Goal: Information Seeking & Learning: Check status

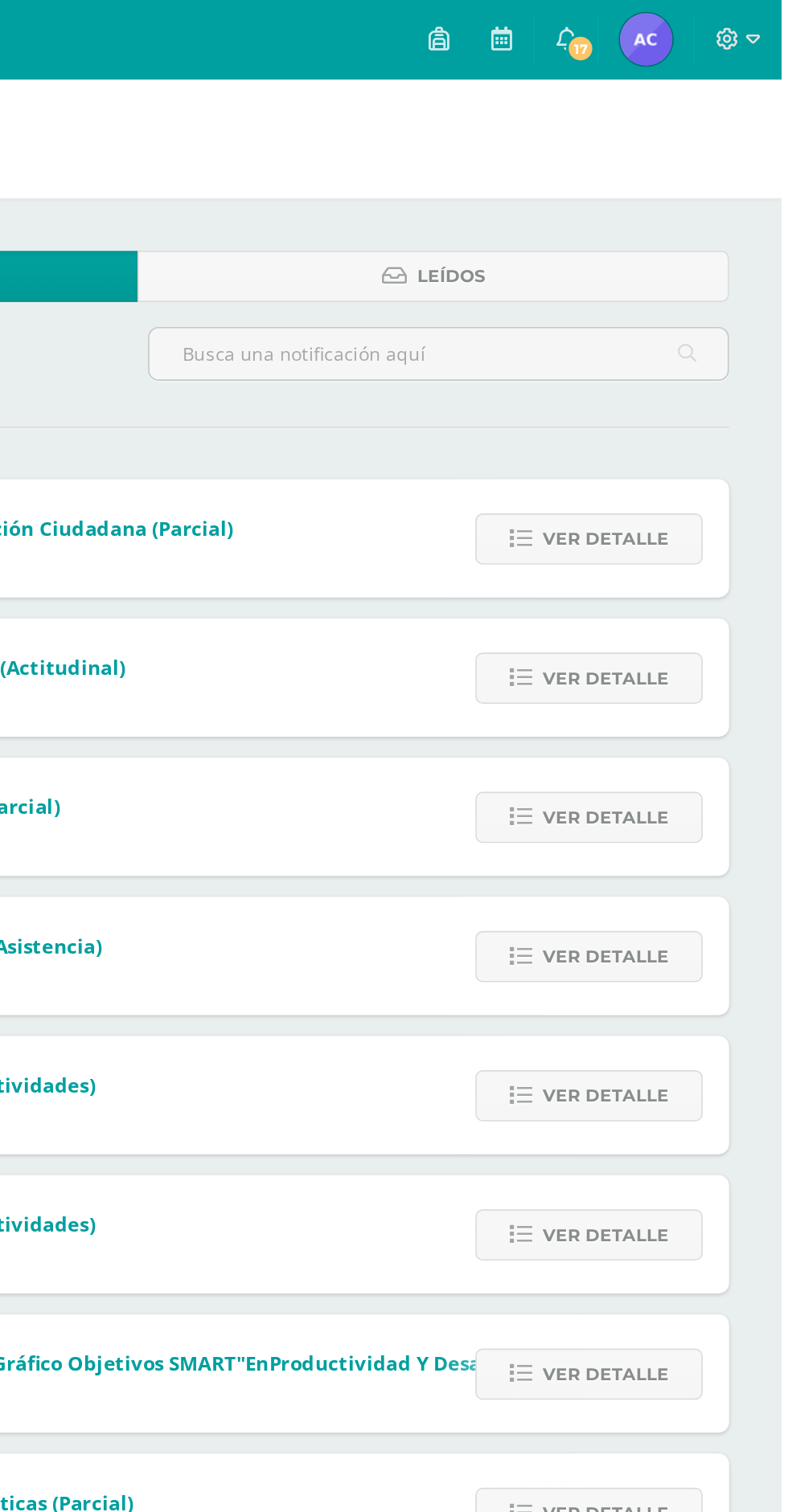
click at [692, 24] on span "[PERSON_NAME] Mi Perfil" at bounding box center [705, 24] width 39 height 32
click at [663, 32] on span "17" at bounding box center [664, 30] width 18 height 18
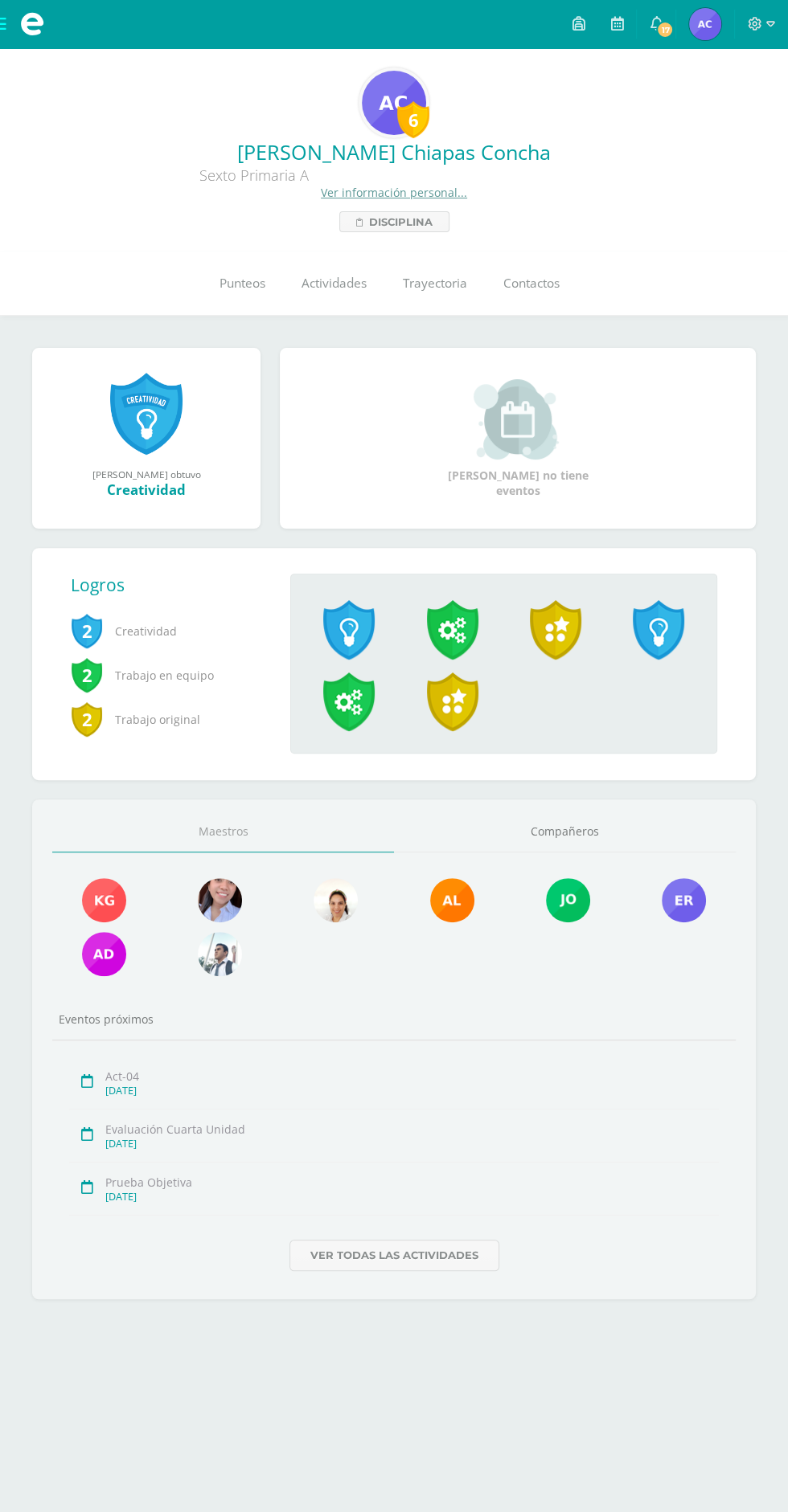
click at [647, 24] on link "17" at bounding box center [656, 24] width 39 height 48
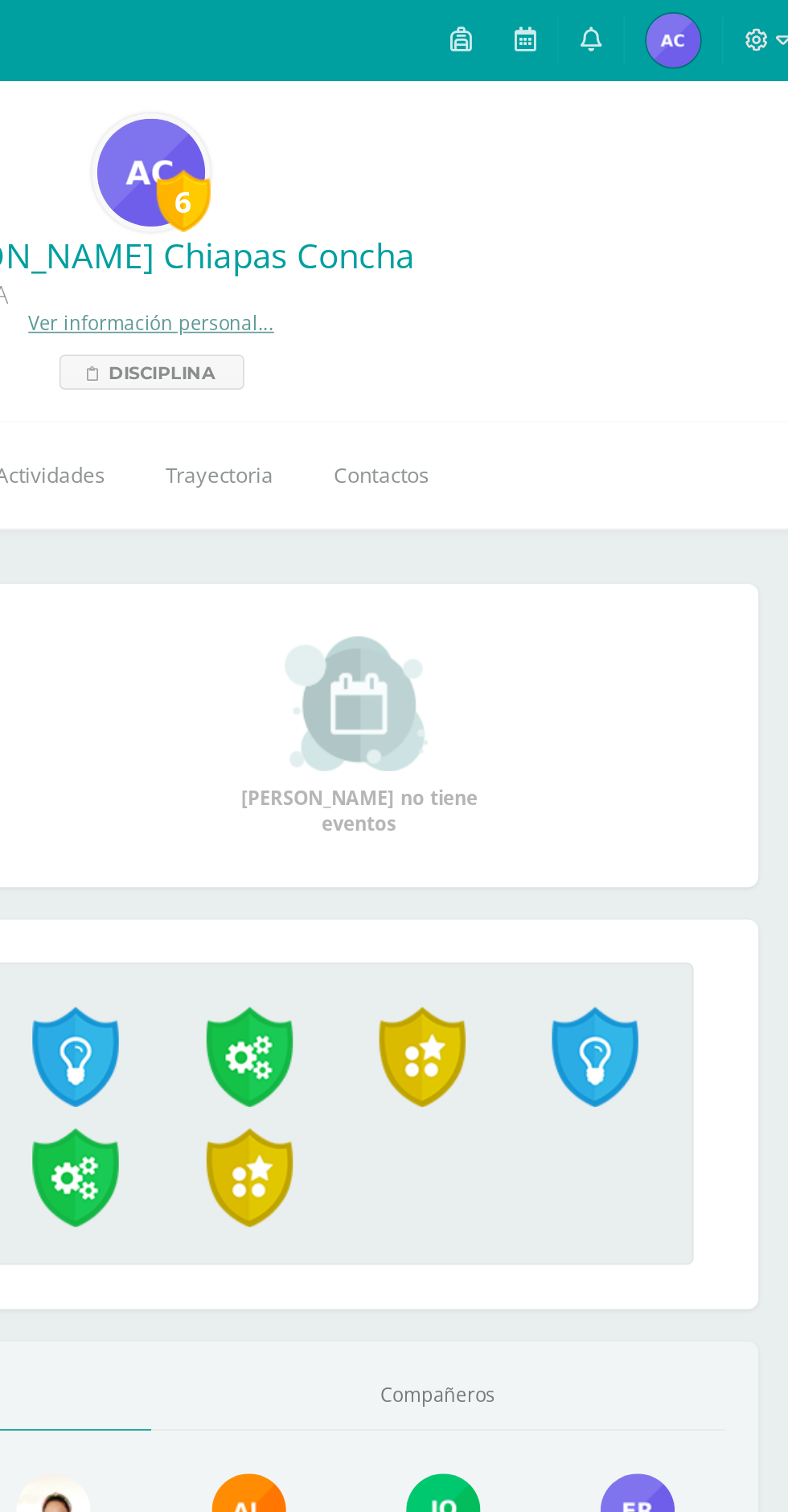
click at [649, 26] on link "0" at bounding box center [656, 24] width 39 height 48
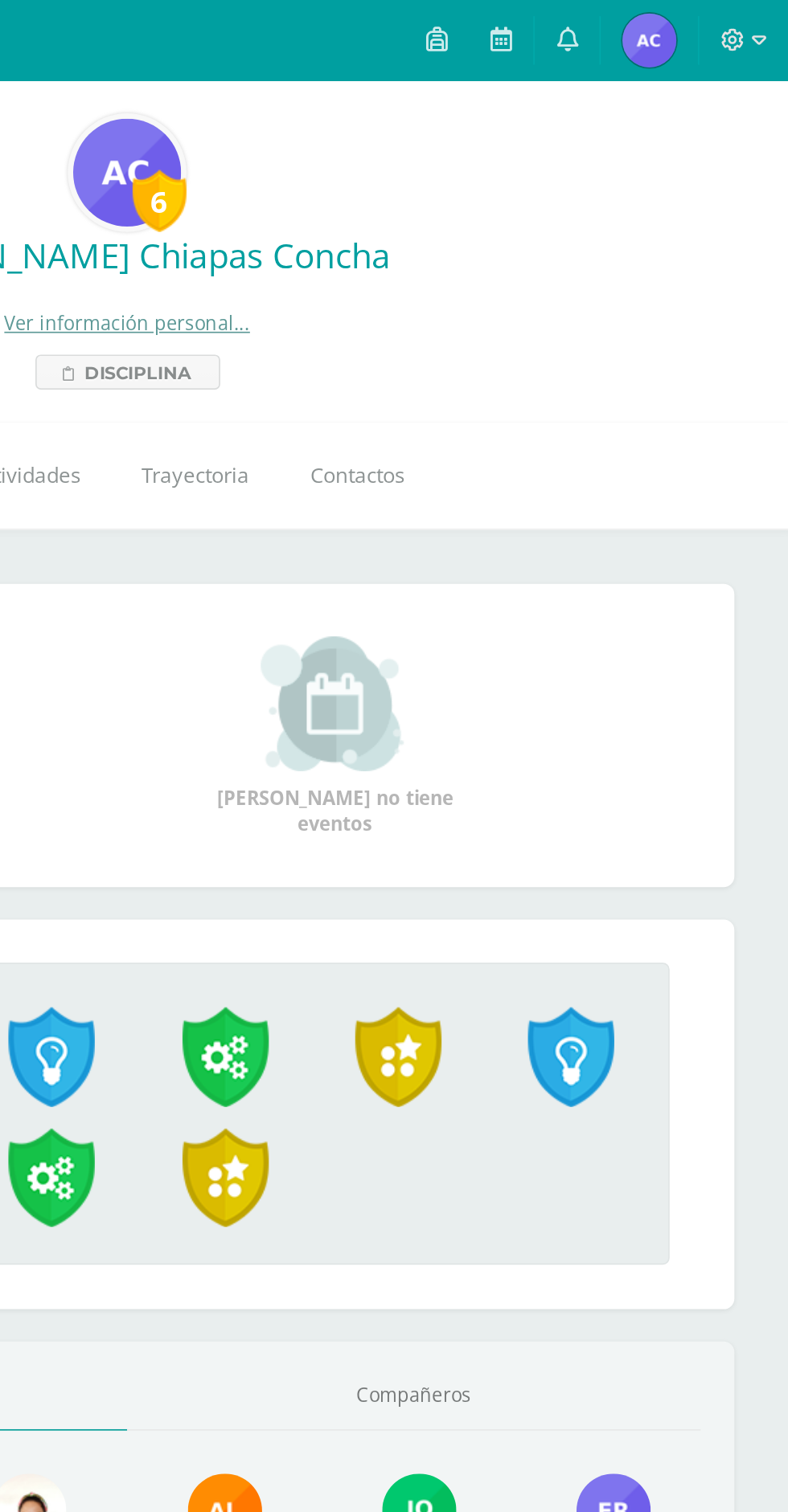
click at [659, 30] on icon at bounding box center [655, 23] width 13 height 14
click at [664, 24] on link at bounding box center [656, 24] width 39 height 48
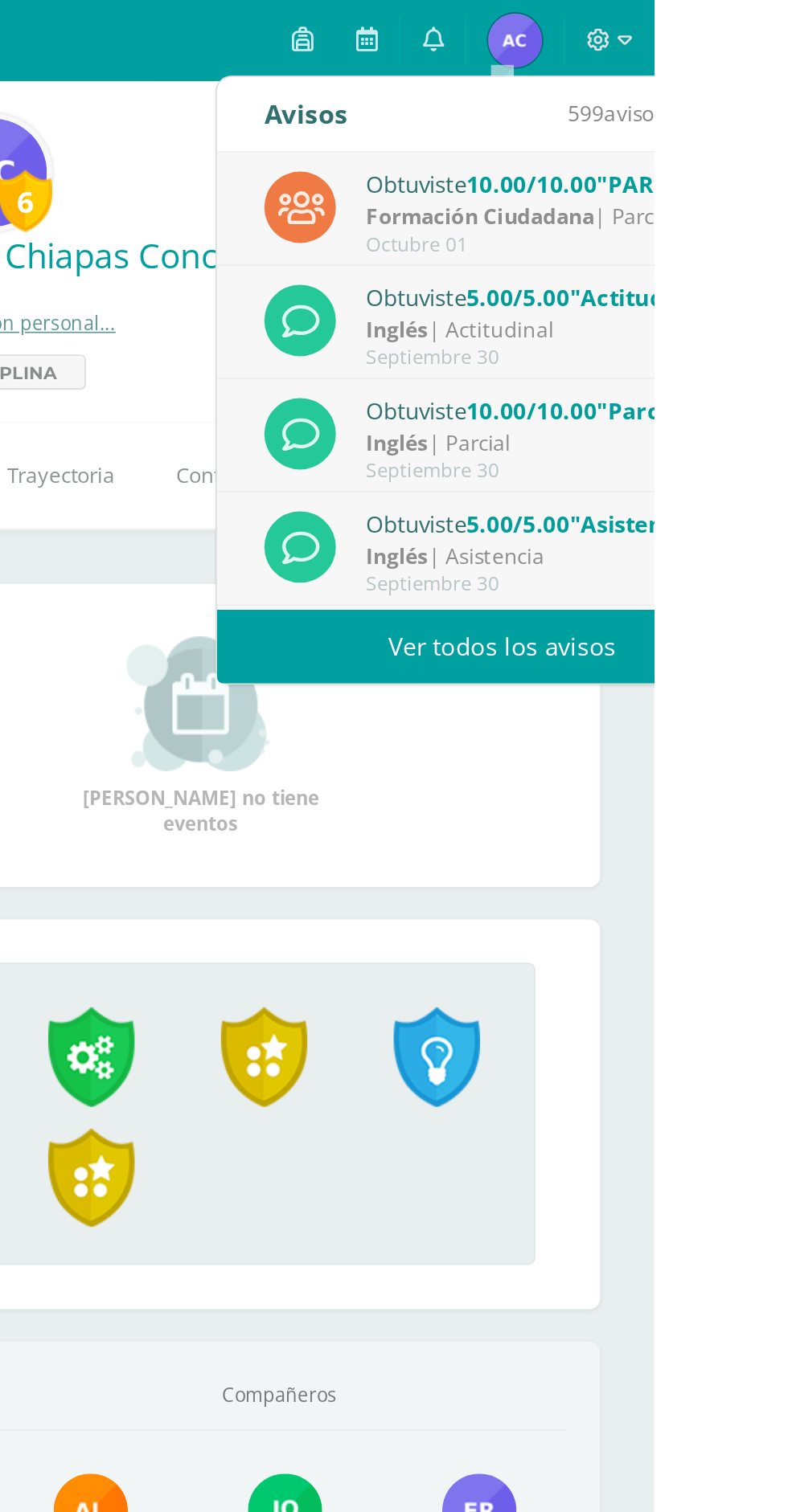
click at [662, 22] on icon at bounding box center [655, 23] width 13 height 14
click at [600, 377] on link "Ver todos los avisos" at bounding box center [697, 385] width 340 height 44
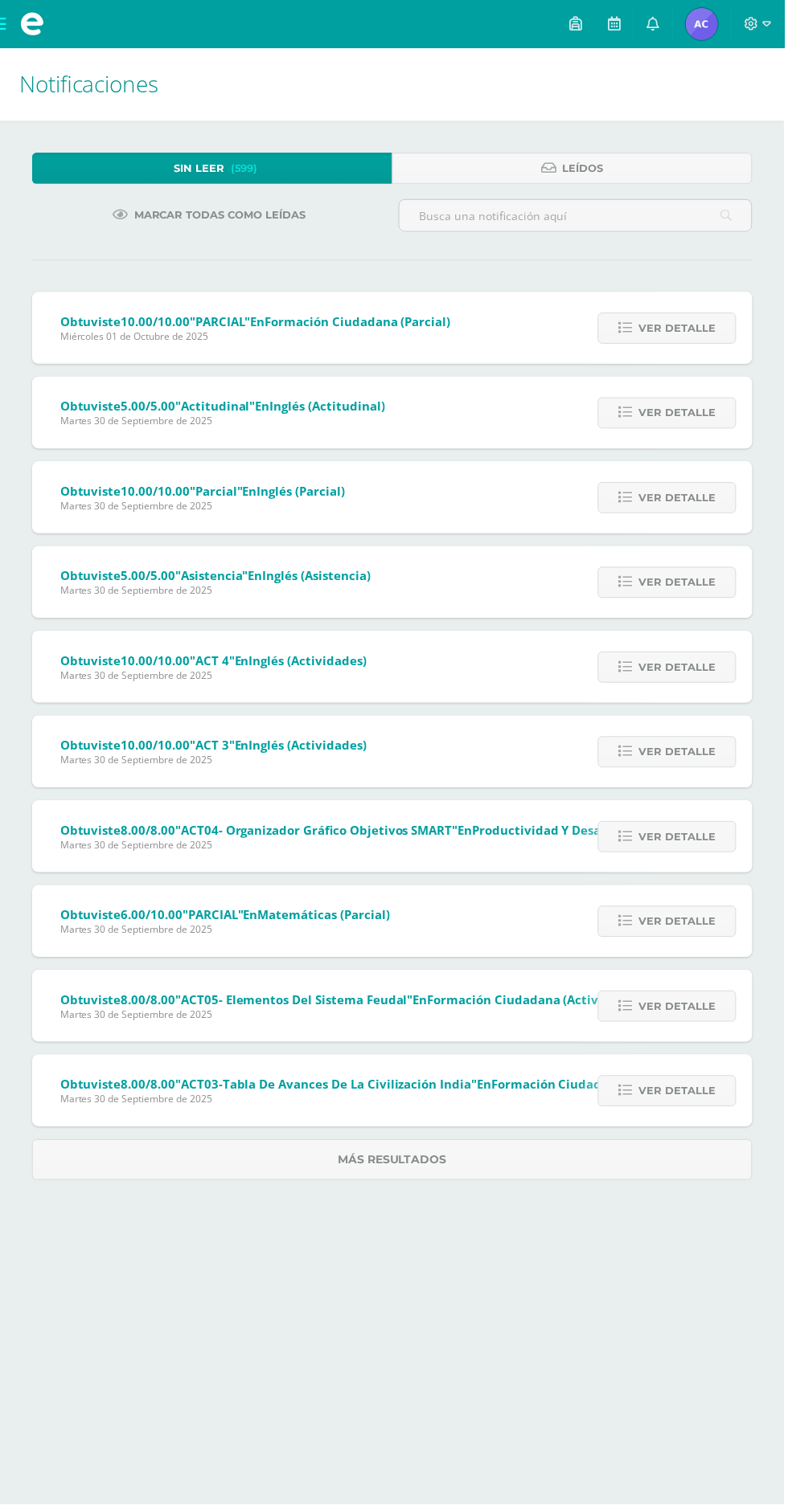
click at [692, 24] on span "[PERSON_NAME] Mi Perfil" at bounding box center [705, 24] width 39 height 32
click at [725, 24] on span "[PERSON_NAME] Mi Perfil" at bounding box center [705, 24] width 39 height 32
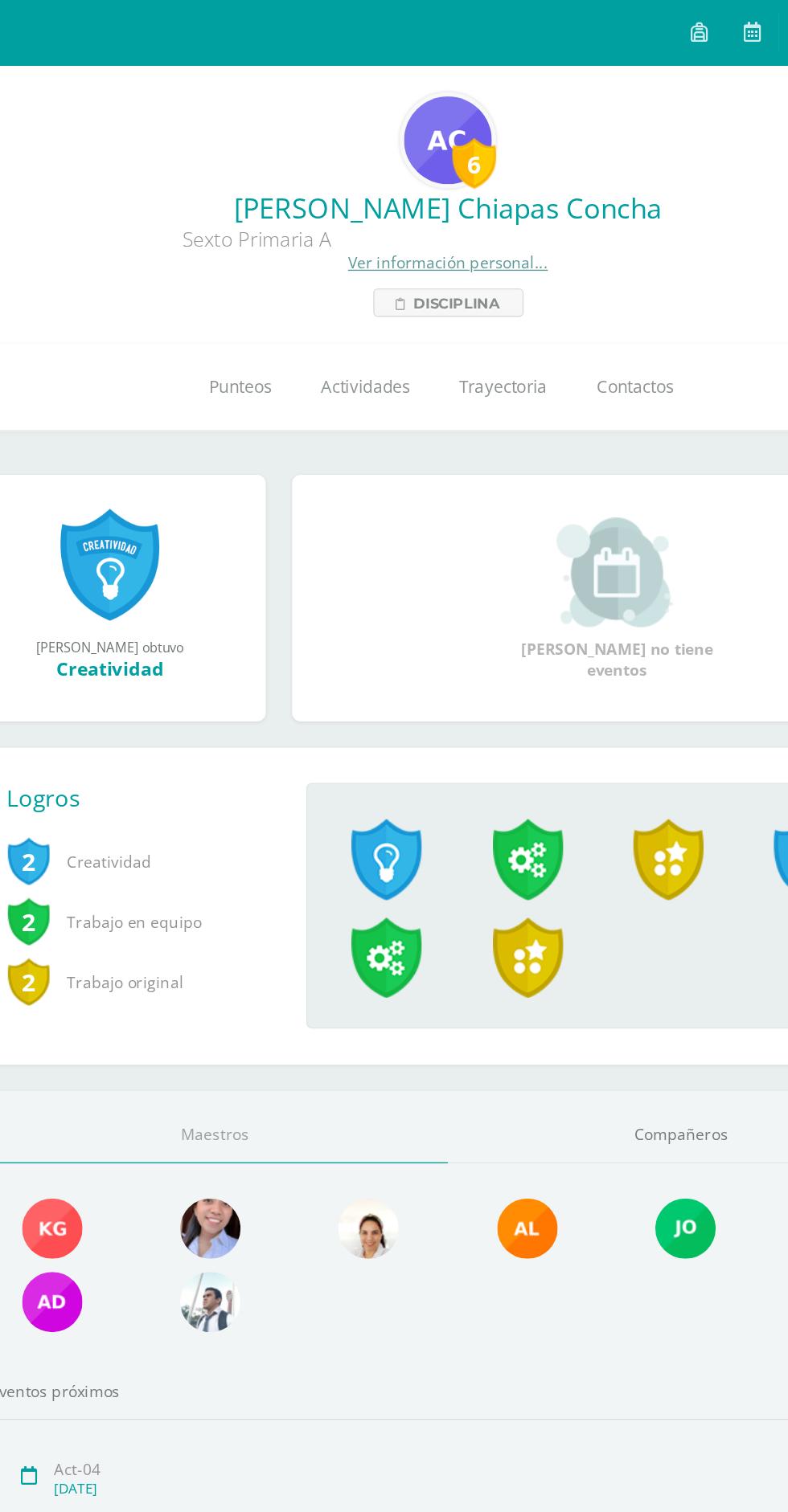
click at [239, 284] on span "Punteos" at bounding box center [242, 283] width 46 height 17
